Goal: Task Accomplishment & Management: Manage account settings

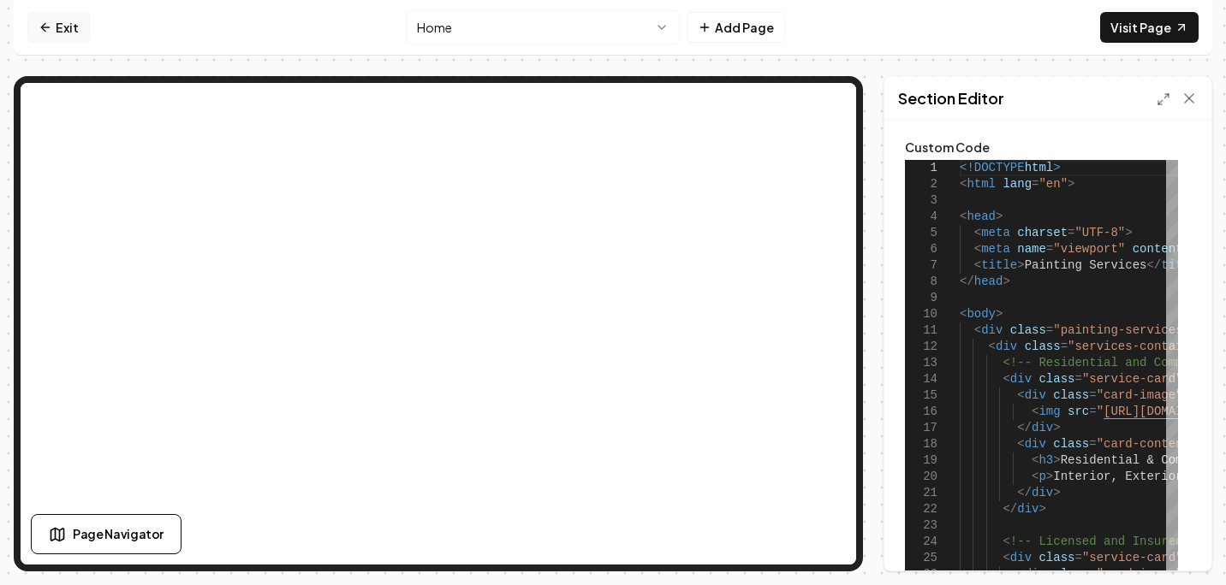
click at [56, 22] on link "Exit" at bounding box center [58, 27] width 62 height 31
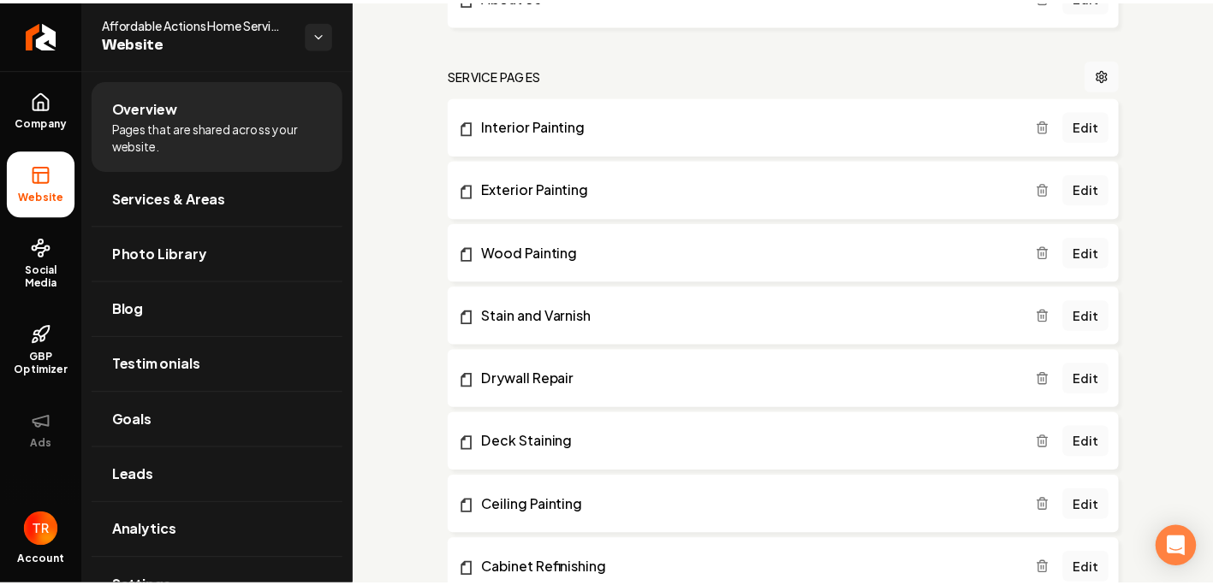
scroll to position [342, 0]
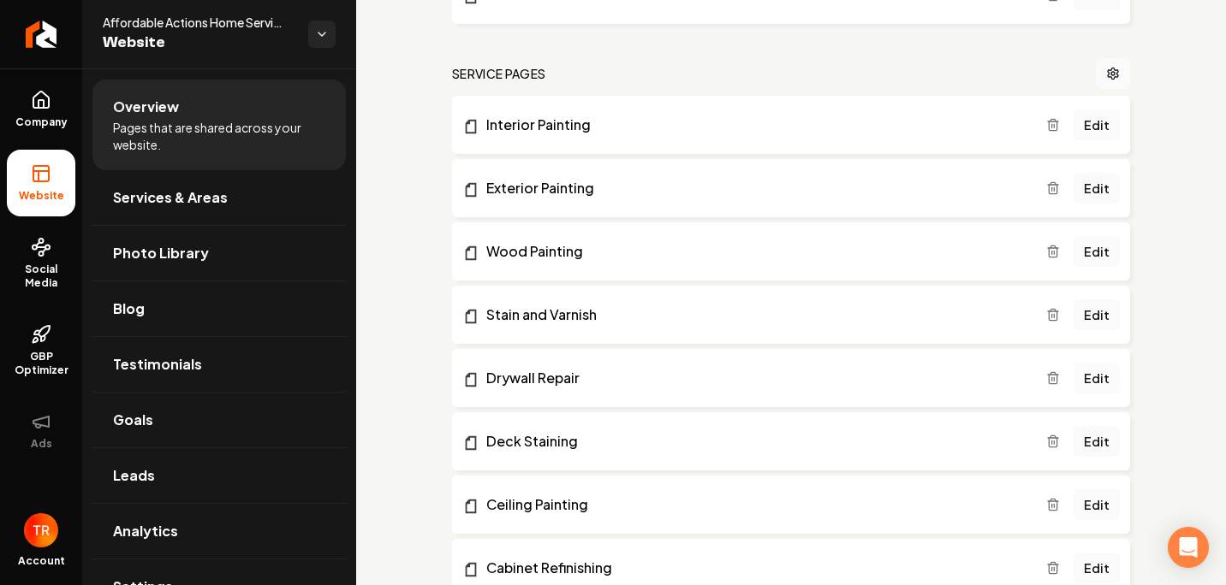
click at [1097, 382] on link "Edit" at bounding box center [1096, 378] width 46 height 31
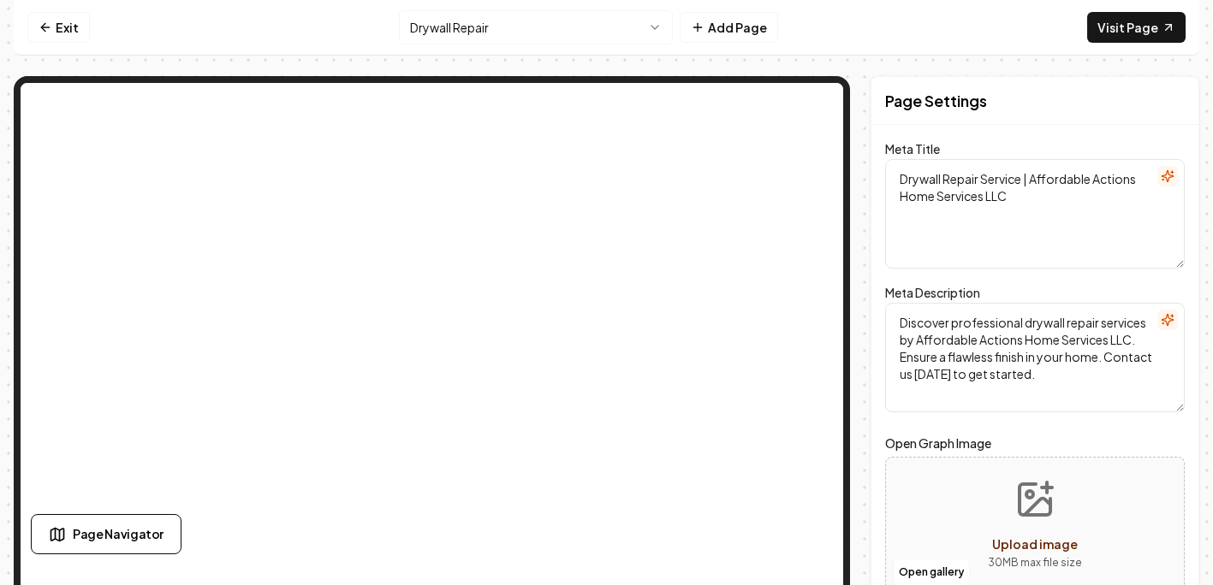
click at [1012, 187] on textarea "Drywall Repair Service | Affordable Actions Home Services LLC" at bounding box center [1035, 214] width 300 height 110
click at [951, 175] on textarea "Drywall Repair Service | Affordable Actions Home Services LLC" at bounding box center [1035, 214] width 300 height 110
type textarea "Drywall Install and Repair Service | Affordable Actions Home Services LLC"
click at [892, 128] on div "Page Settings Meta Title Drywall Install and Repair Service | Affordable Action…" at bounding box center [1034, 392] width 329 height 632
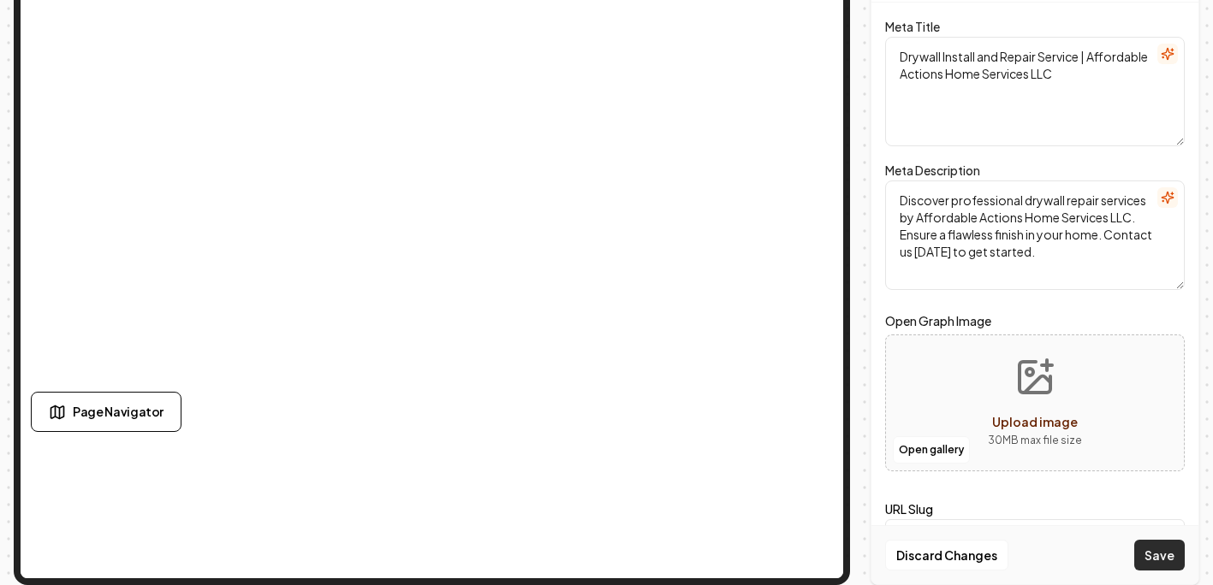
click at [1161, 547] on button "Save" at bounding box center [1159, 555] width 50 height 31
click at [1075, 199] on textarea "Discover professional drywall repair services by Affordable Actions Home Servic…" at bounding box center [1035, 236] width 300 height 110
type textarea "Discover professional drywall install and repair services by Affordable Actions…"
click at [1168, 540] on button "Save" at bounding box center [1159, 555] width 50 height 31
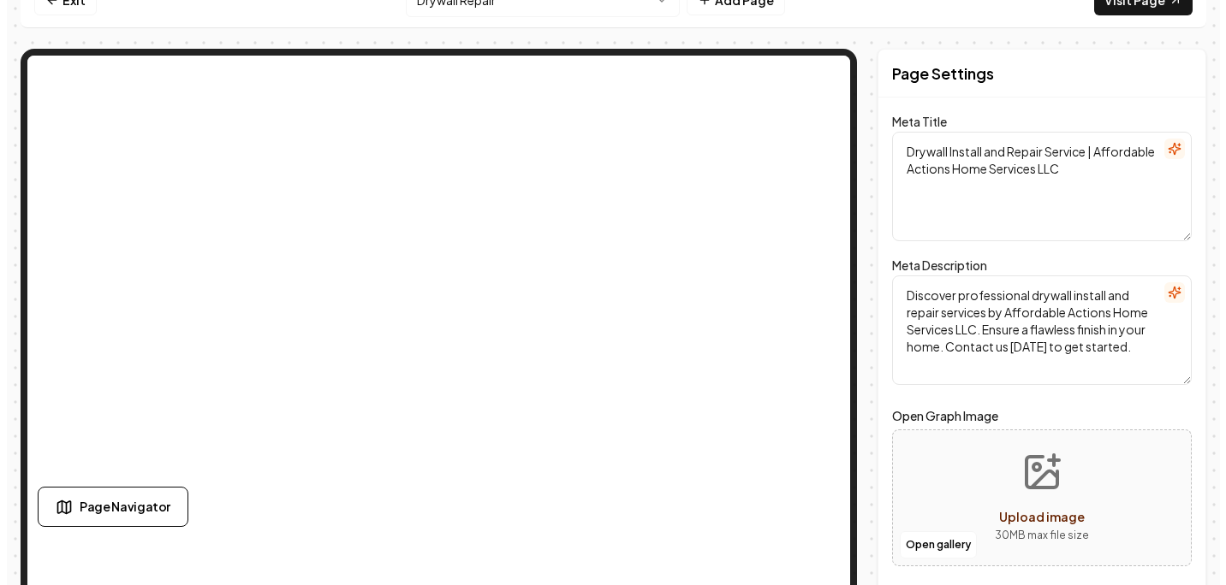
scroll to position [0, 0]
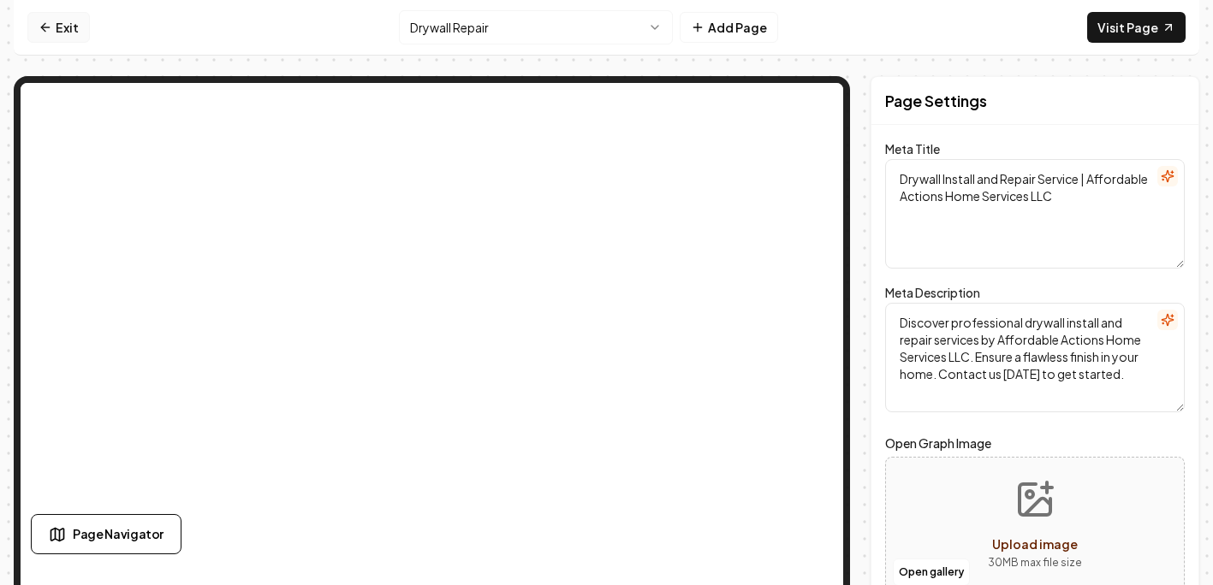
click at [64, 18] on link "Exit" at bounding box center [58, 27] width 62 height 31
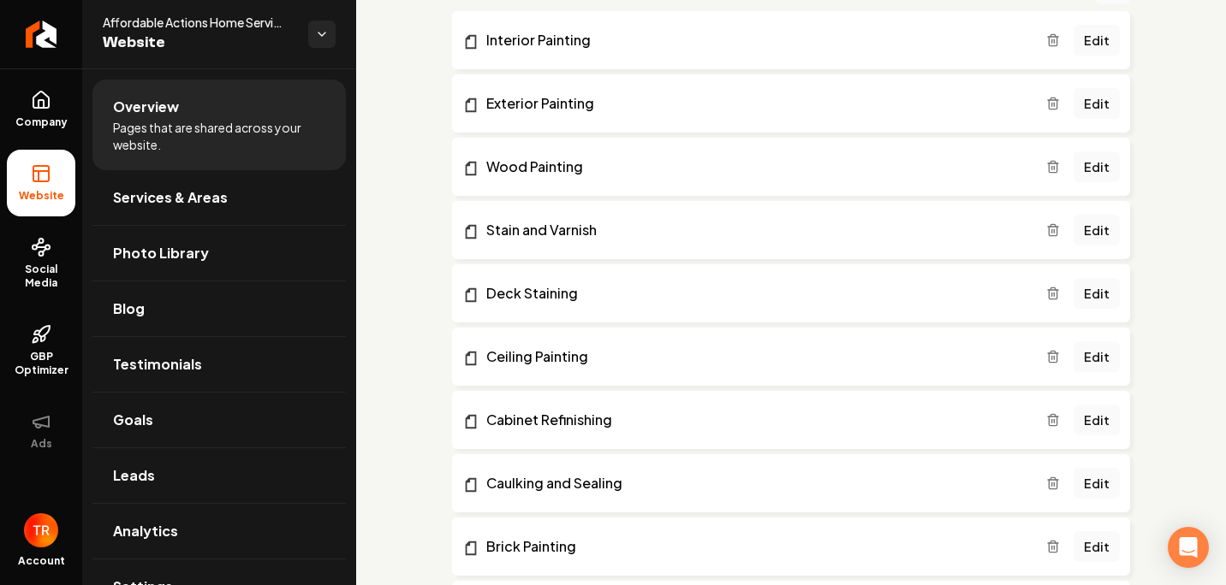
scroll to position [428, 0]
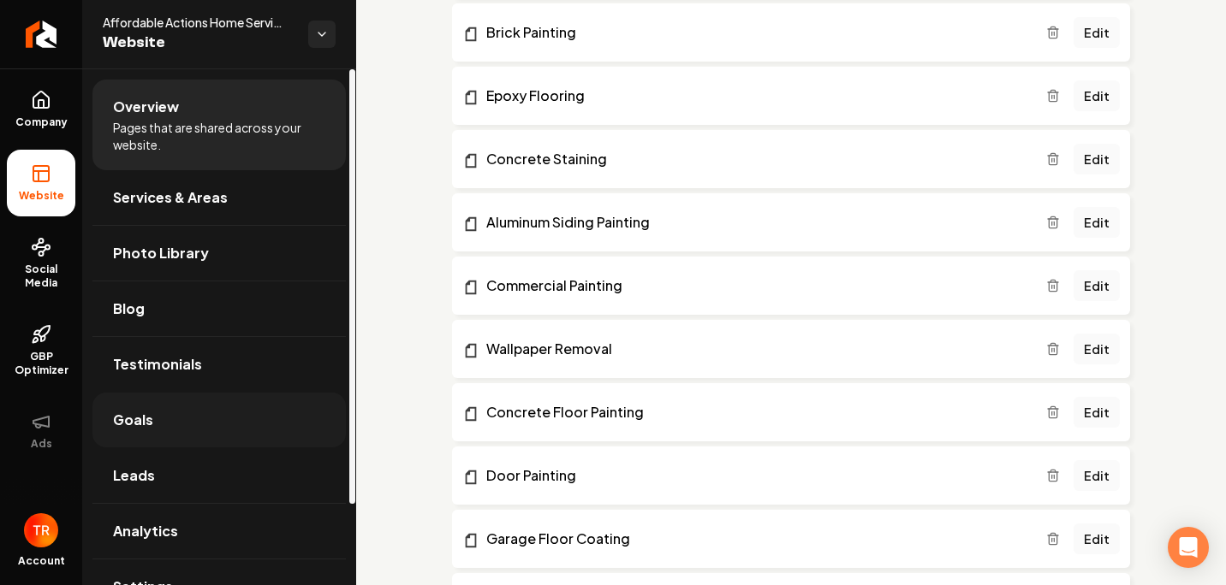
click at [254, 425] on link "Goals" at bounding box center [218, 420] width 253 height 55
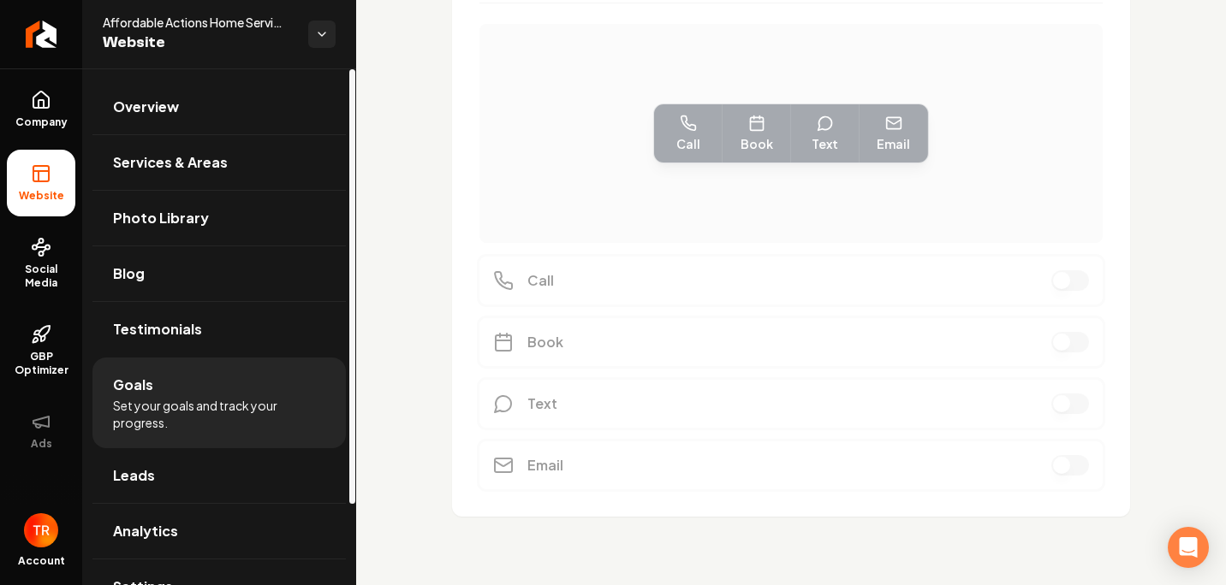
scroll to position [529, 0]
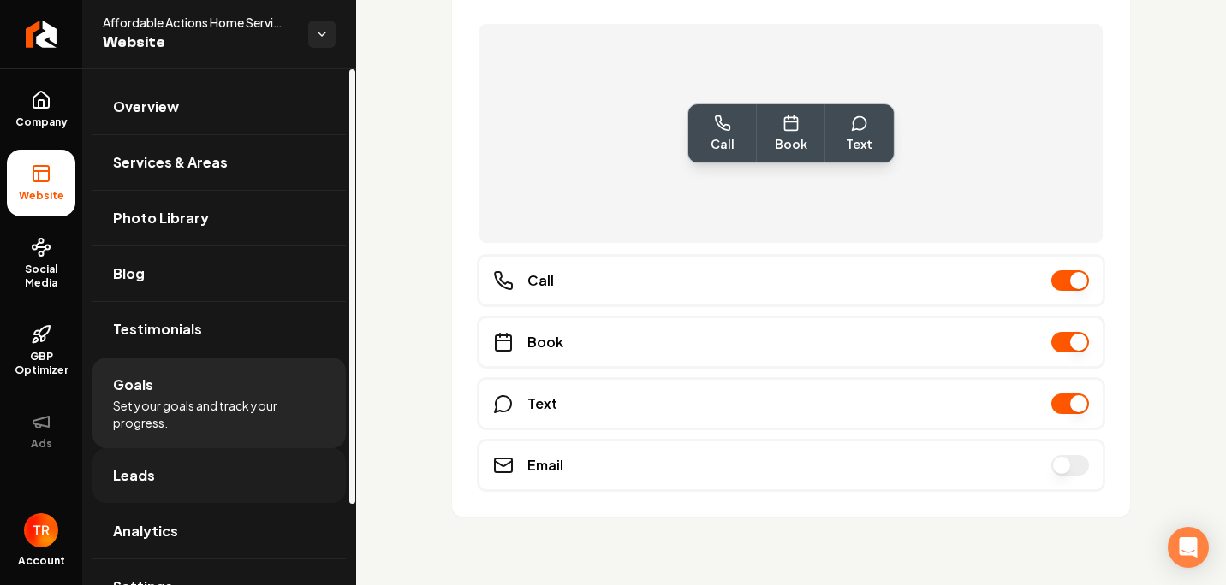
click at [189, 482] on link "Leads" at bounding box center [218, 475] width 253 height 55
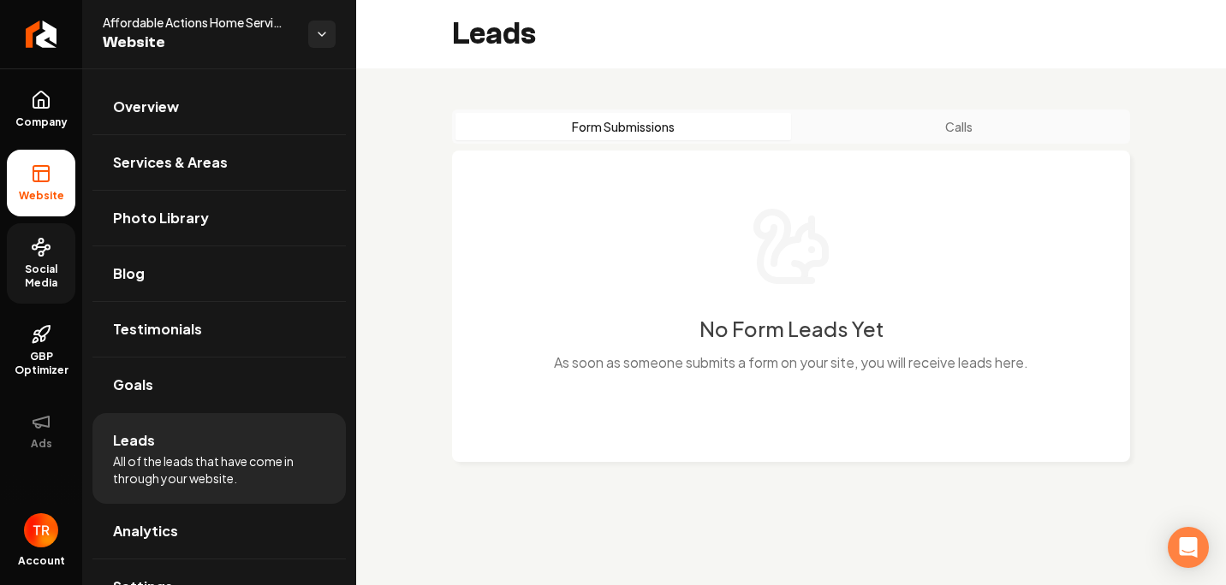
click at [32, 264] on span "Social Media" at bounding box center [41, 276] width 68 height 27
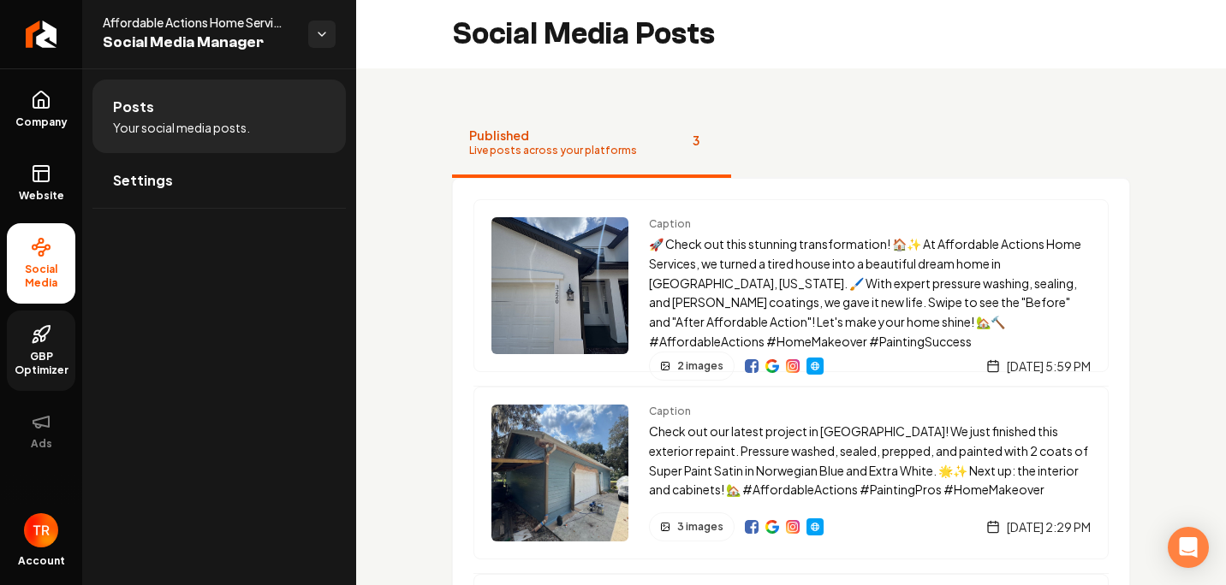
click at [28, 341] on link "GBP Optimizer" at bounding box center [41, 351] width 68 height 80
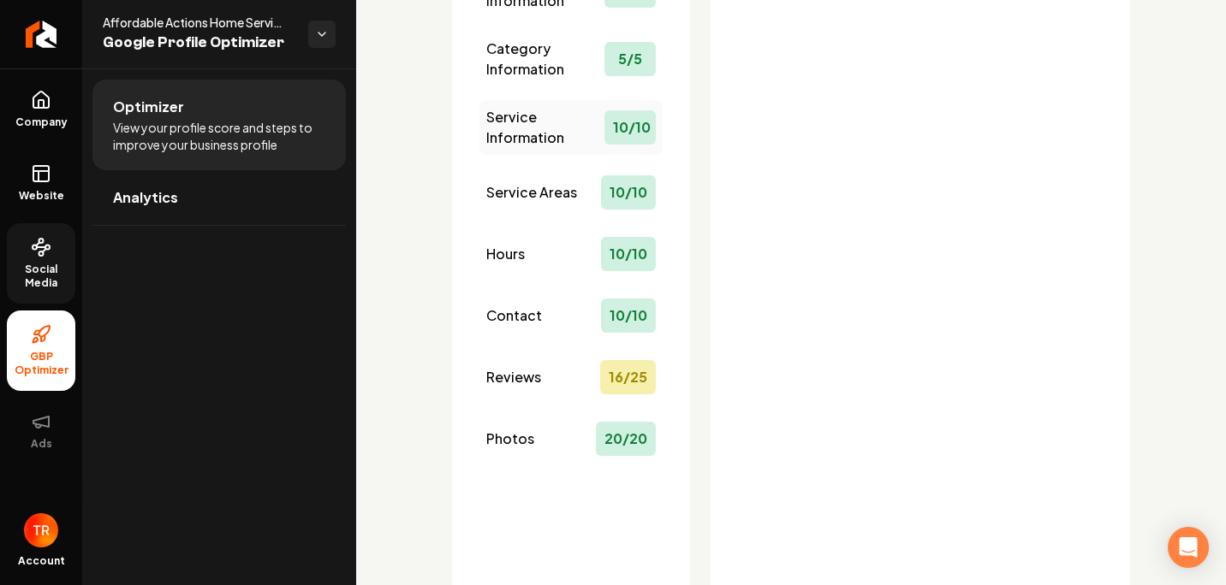
scroll to position [342, 0]
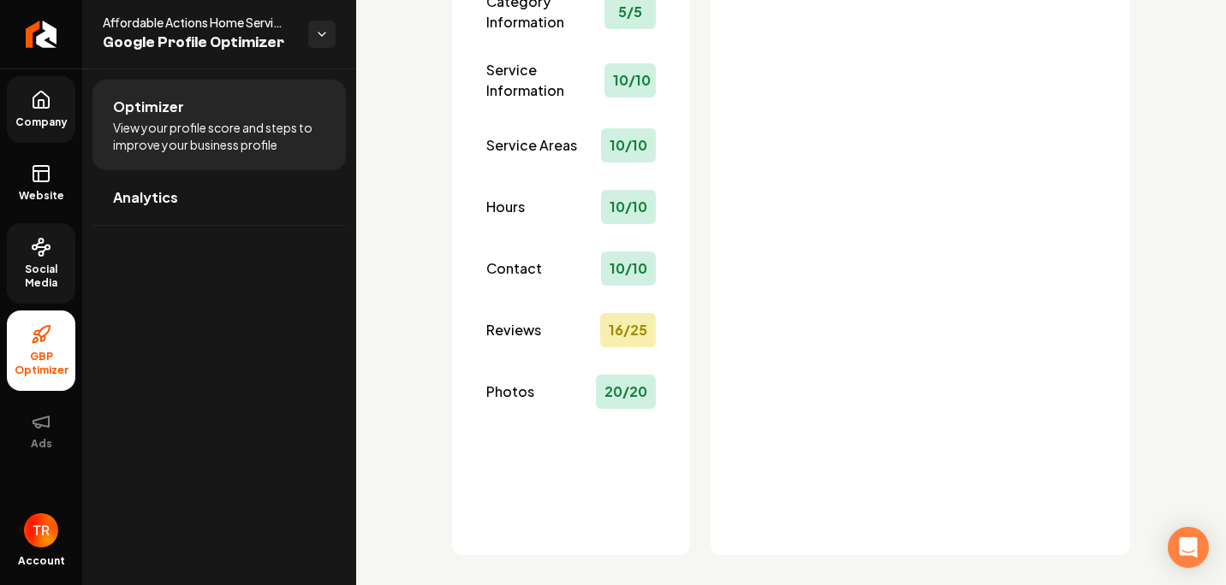
click at [63, 122] on span "Company" at bounding box center [42, 123] width 66 height 14
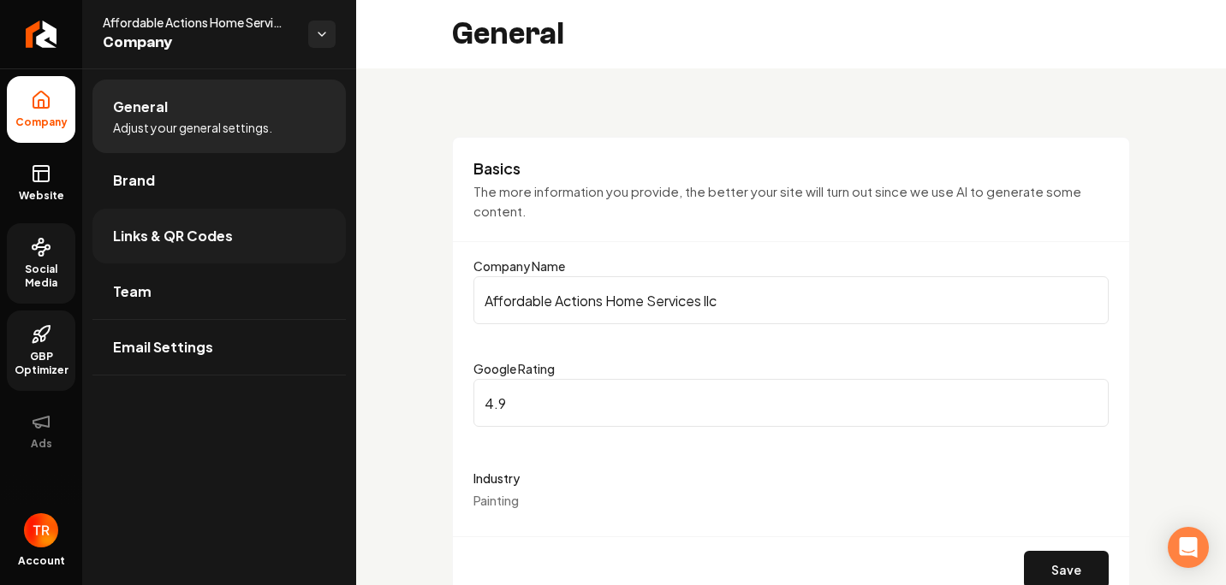
click at [218, 217] on link "Links & QR Codes" at bounding box center [218, 236] width 253 height 55
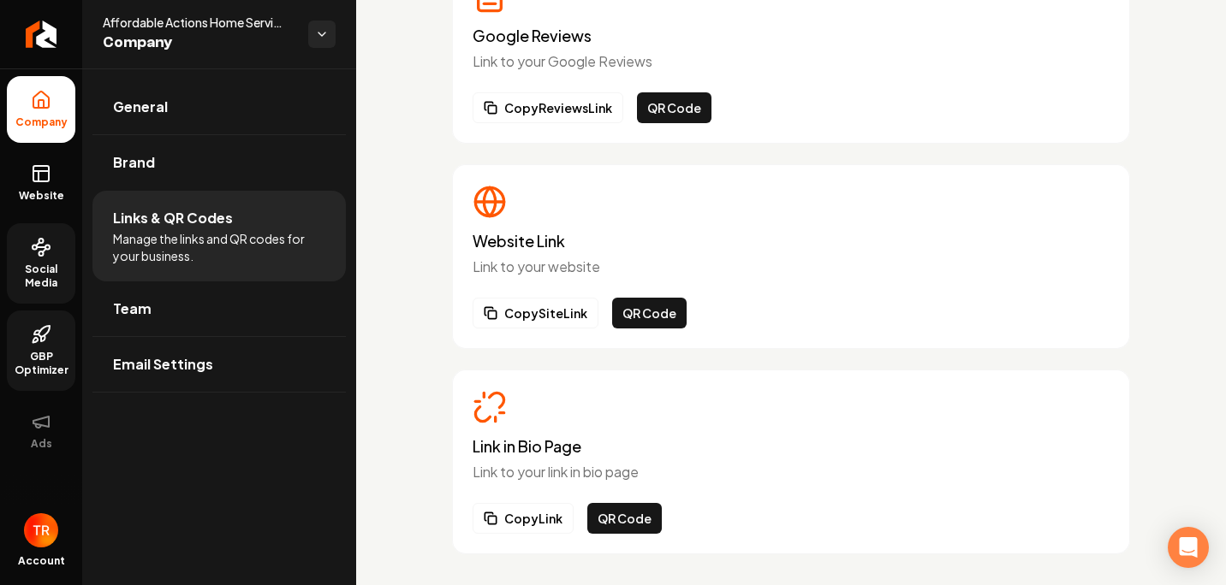
scroll to position [366, 0]
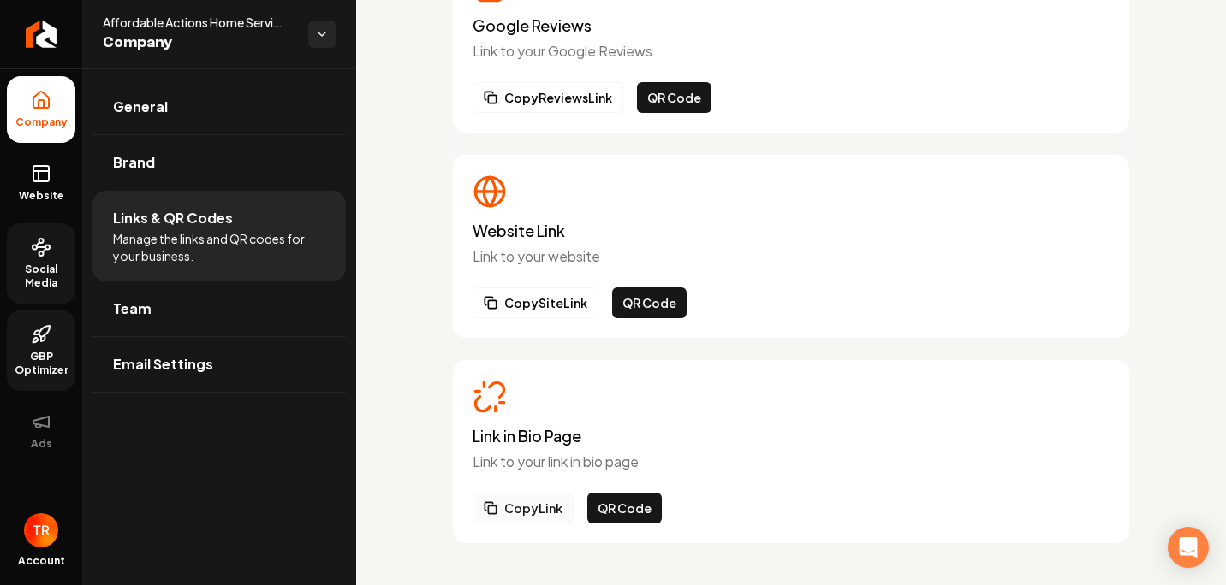
click at [546, 523] on button "Copy Link" at bounding box center [522, 508] width 101 height 31
click at [169, 322] on link "Team" at bounding box center [218, 309] width 253 height 55
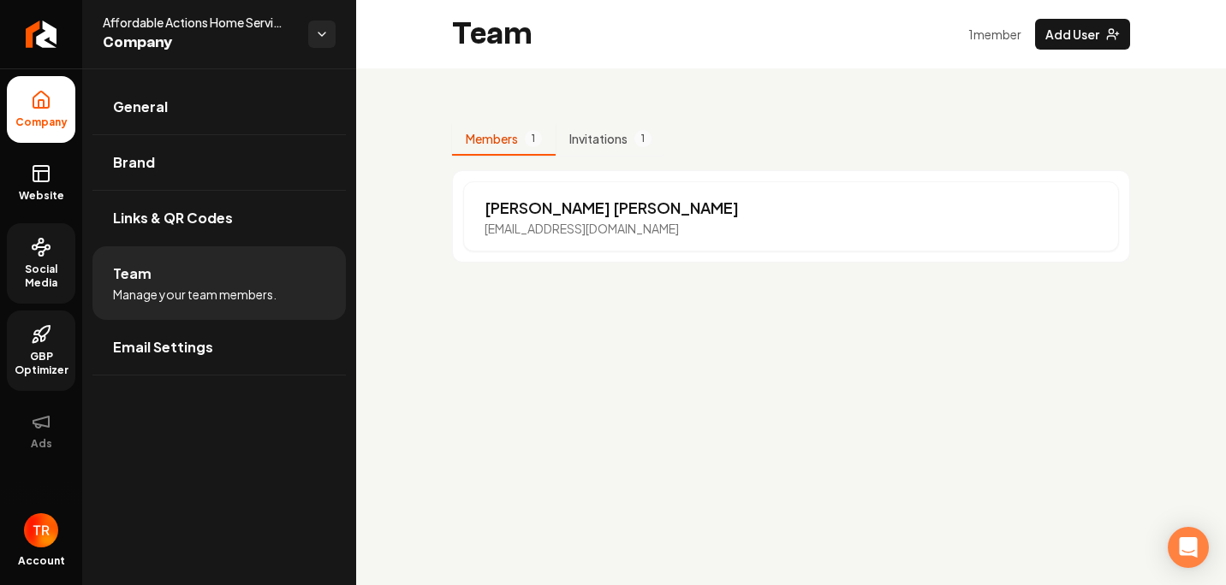
click at [168, 378] on ul "General Brand Links & QR Codes Team Manage your team members. Email Settings" at bounding box center [219, 227] width 274 height 318
click at [170, 359] on link "Email Settings" at bounding box center [218, 347] width 253 height 55
